Goal: Complete application form

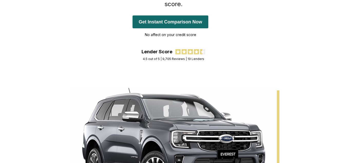
scroll to position [77, 0]
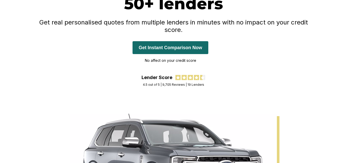
click at [183, 41] on button "Get Instant Comparison Now" at bounding box center [171, 47] width 76 height 13
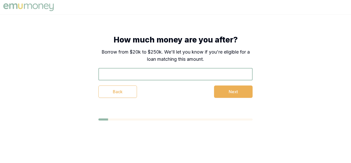
click at [145, 77] on input "text" at bounding box center [175, 74] width 154 height 12
type input "$20,000"
click at [249, 91] on button "Next" at bounding box center [233, 91] width 39 height 12
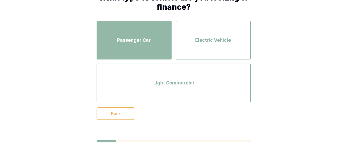
scroll to position [16, 0]
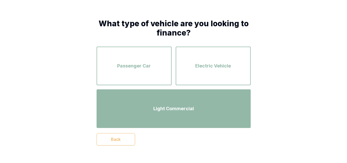
click at [162, 110] on span "Light Commercial" at bounding box center [174, 108] width 41 height 7
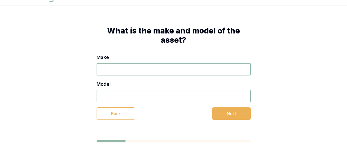
click at [141, 60] on div "Make" at bounding box center [174, 65] width 154 height 22
click at [195, 67] on input "Make" at bounding box center [174, 69] width 154 height 12
